Goal: Information Seeking & Learning: Obtain resource

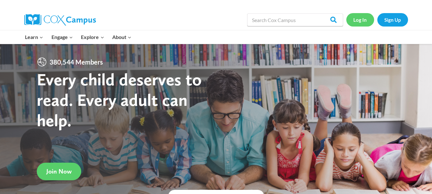
click at [359, 23] on link "Log In" at bounding box center [360, 19] width 28 height 13
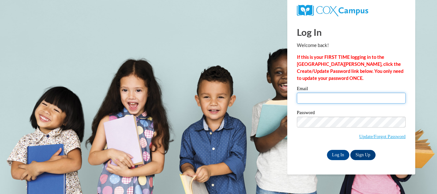
click at [326, 101] on input "Email" at bounding box center [351, 98] width 109 height 11
type input "jreed8503@gmail.com"
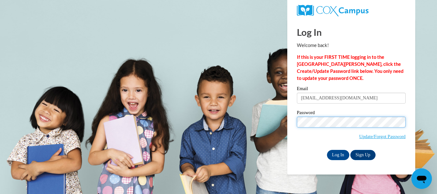
click at [327, 150] on input "Log In" at bounding box center [338, 155] width 22 height 10
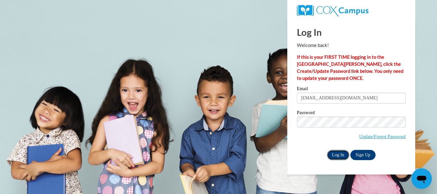
click at [336, 153] on input "Log In" at bounding box center [338, 155] width 22 height 10
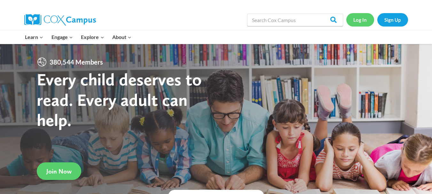
click at [361, 22] on link "Log In" at bounding box center [360, 19] width 28 height 13
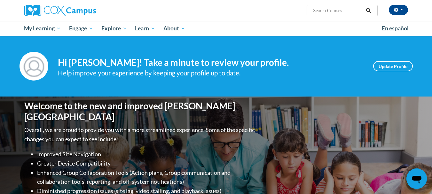
click at [340, 11] on input "Search..." at bounding box center [337, 11] width 51 height 8
type input "building vocabulary poster"
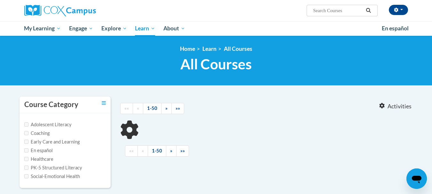
type input "building vocabulary poster"
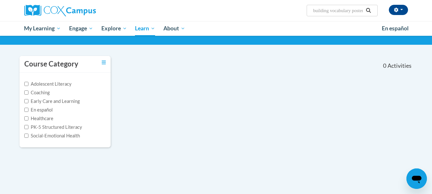
scroll to position [37, 0]
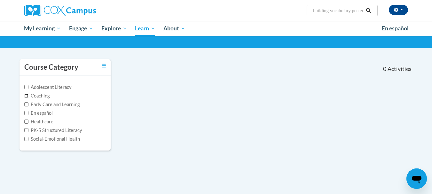
click at [26, 95] on input "Coaching" at bounding box center [26, 96] width 4 height 4
checkbox input "true"
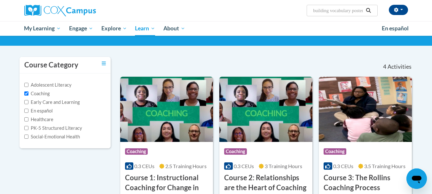
scroll to position [39, 0]
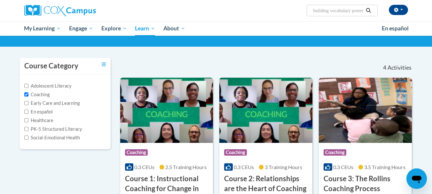
click at [431, 36] on div "<en>My Learning</en><fr>New fr_My Learning</fr><it>New it_My Learning</it><de>N…" at bounding box center [216, 22] width 432 height 50
click at [26, 88] on input "Adolescent Literacy" at bounding box center [26, 86] width 4 height 4
checkbox input "true"
click at [24, 95] on input "Coaching" at bounding box center [26, 94] width 4 height 4
checkbox input "false"
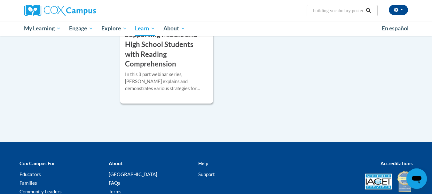
scroll to position [0, 0]
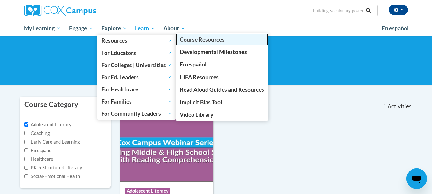
click at [190, 38] on span "Course Resources" at bounding box center [202, 39] width 45 height 7
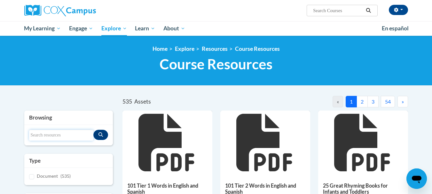
click at [46, 136] on input "Search resources" at bounding box center [61, 135] width 65 height 11
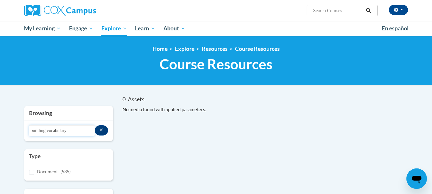
type input "building vocabulary"
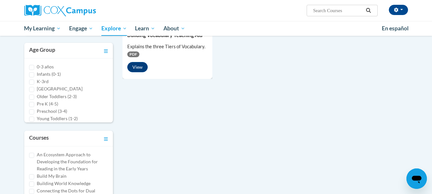
scroll to position [46, 0]
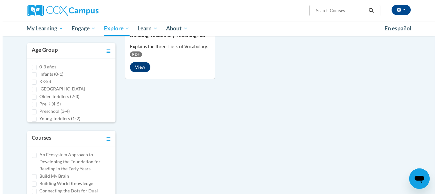
scroll to position [141, 0]
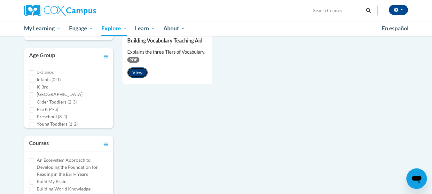
click at [135, 75] on button "View" at bounding box center [137, 72] width 20 height 10
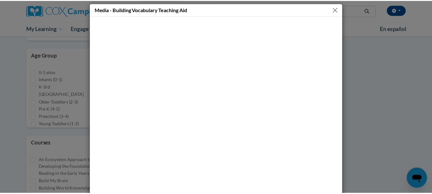
scroll to position [0, 0]
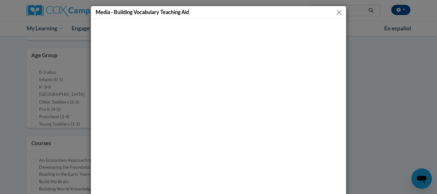
click at [337, 11] on button "Close" at bounding box center [339, 12] width 8 height 8
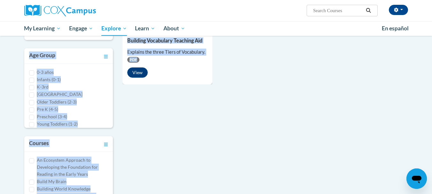
drag, startPoint x: 417, startPoint y: 87, endPoint x: 421, endPoint y: 33, distance: 53.8
click at [421, 33] on body "[PERSON_NAME] ([GEOGRAPHIC_DATA]/New_York UTC-04:00) My Profile Inbox My Transc…" at bounding box center [216, 113] width 432 height 508
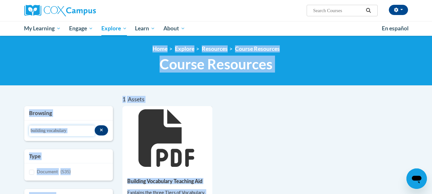
click at [75, 127] on input "building vocabulary" at bounding box center [62, 130] width 66 height 11
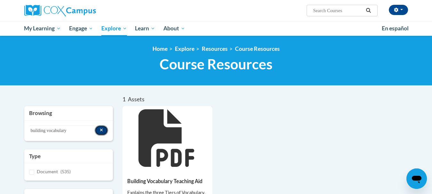
click at [100, 130] on icon "Search resources" at bounding box center [102, 130] width 4 height 4
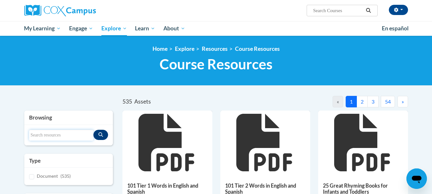
click at [78, 133] on input "Search resources" at bounding box center [61, 135] width 65 height 11
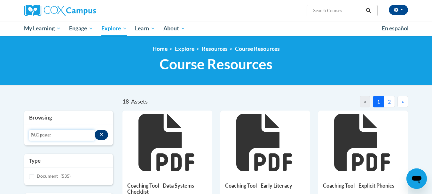
type input "PAC poster"
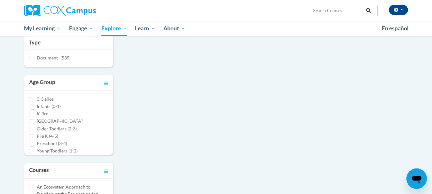
scroll to position [118, 0]
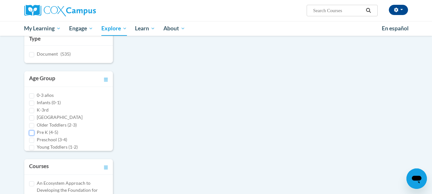
click at [33, 132] on input "Pre K (4-5)" at bounding box center [31, 132] width 5 height 5
checkbox input "true"
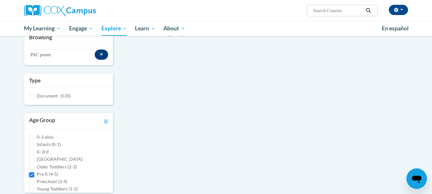
scroll to position [69, 0]
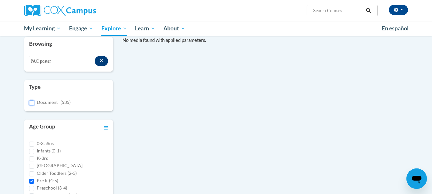
click at [33, 103] on input "Document (535)" at bounding box center [31, 102] width 5 height 5
checkbox input "true"
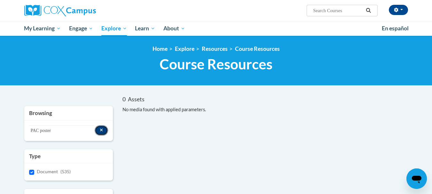
click at [99, 127] on button "Search resources" at bounding box center [102, 130] width 14 height 10
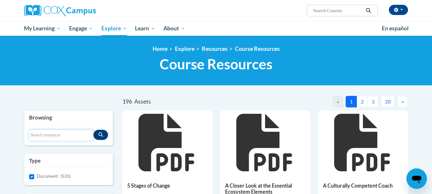
click at [43, 140] on input "Search resources" at bounding box center [61, 135] width 65 height 11
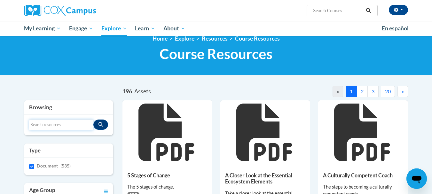
scroll to position [4, 0]
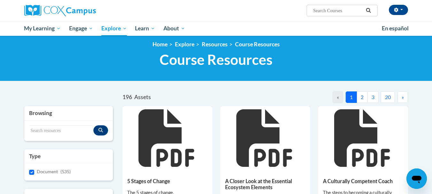
click at [362, 98] on button "2" at bounding box center [361, 97] width 11 height 12
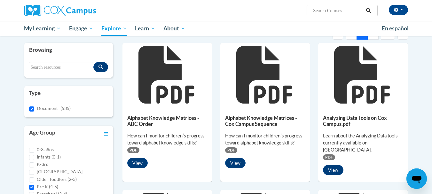
scroll to position [0, 0]
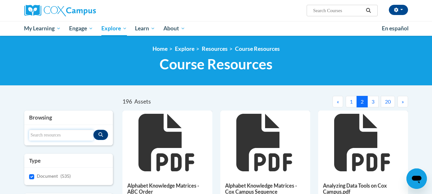
click at [48, 136] on input "Search resources" at bounding box center [61, 135] width 65 height 11
click at [46, 134] on input "phonoloical awareness" at bounding box center [61, 135] width 65 height 11
click at [50, 135] on input "phonolical awareness" at bounding box center [61, 135] width 65 height 11
type input "phonoloical awareness"
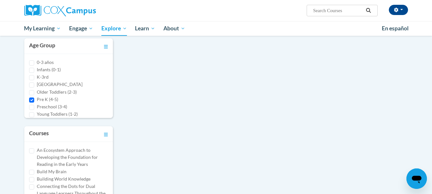
scroll to position [145, 0]
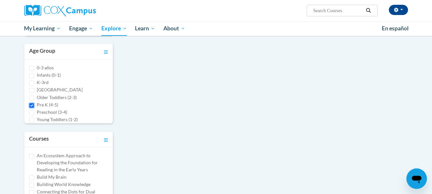
click at [31, 105] on input "Pre K (4-5)" at bounding box center [31, 105] width 5 height 5
checkbox input "false"
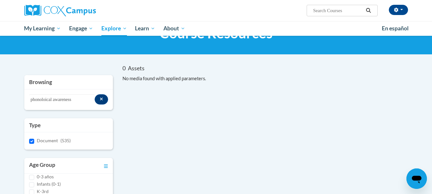
scroll to position [28, 0]
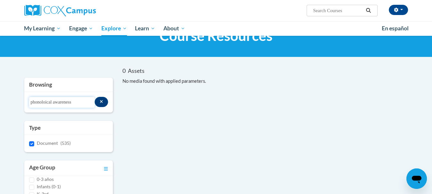
click at [88, 103] on input "phonoloical awareness" at bounding box center [62, 102] width 66 height 11
type input "phonoloical"
click at [32, 145] on input "Document (535)" at bounding box center [31, 143] width 5 height 5
checkbox input "false"
